Goal: Task Accomplishment & Management: Complete application form

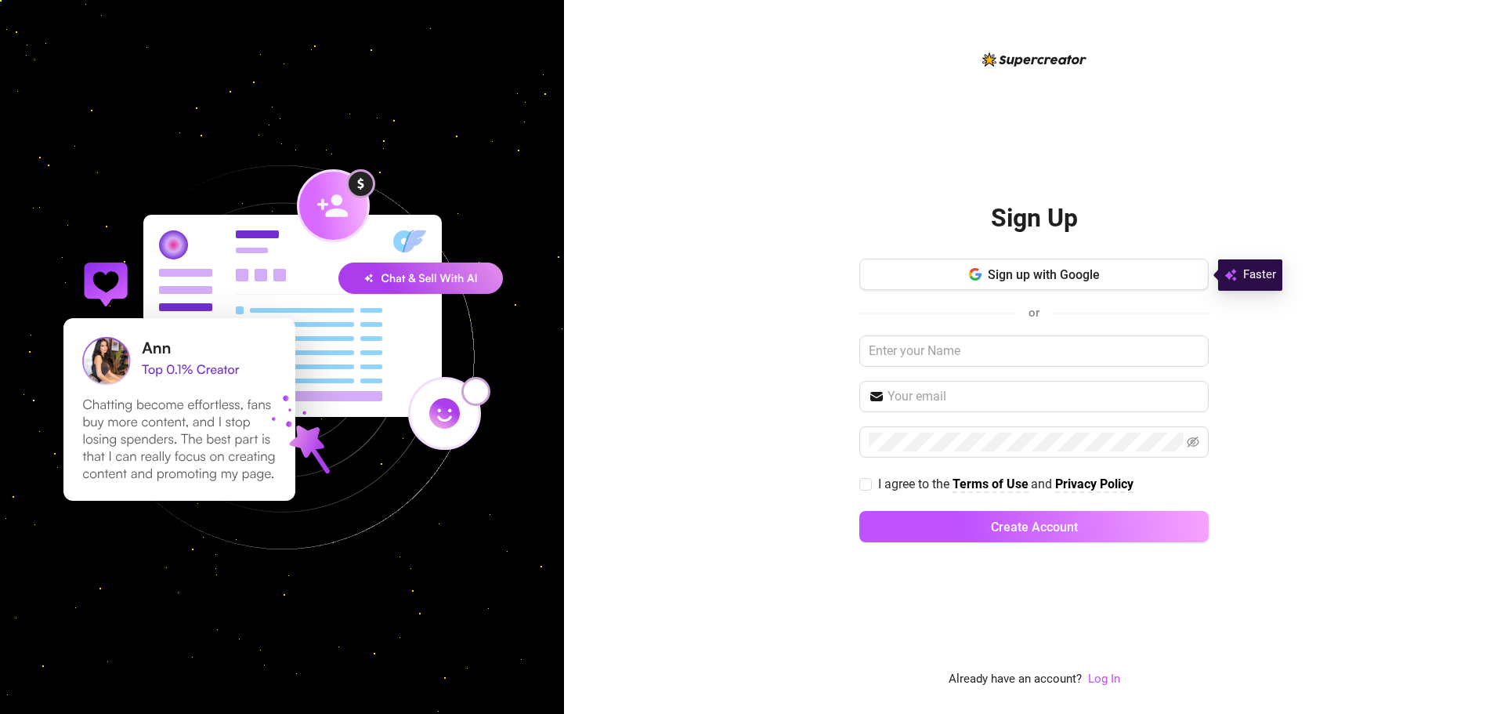
drag, startPoint x: 0, startPoint y: 0, endPoint x: 674, endPoint y: 466, distance: 819.2
click at [635, 501] on div "Sign Up Sign up with Google or I agree to the Terms of Use and Privacy Policy C…" at bounding box center [1034, 357] width 940 height 714
click at [1055, 284] on button "Sign up with Google" at bounding box center [1033, 274] width 349 height 31
